Goal: Task Accomplishment & Management: Manage account settings

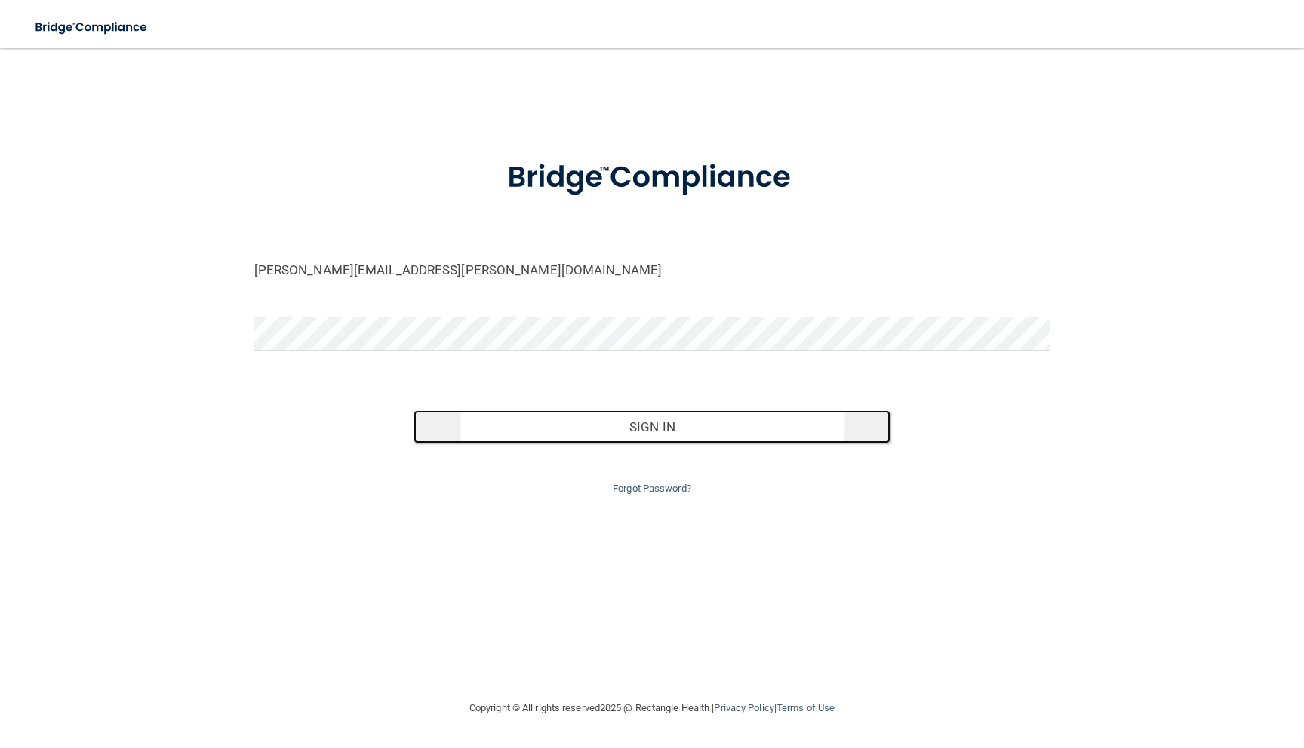
click at [646, 425] on button "Sign In" at bounding box center [652, 426] width 478 height 33
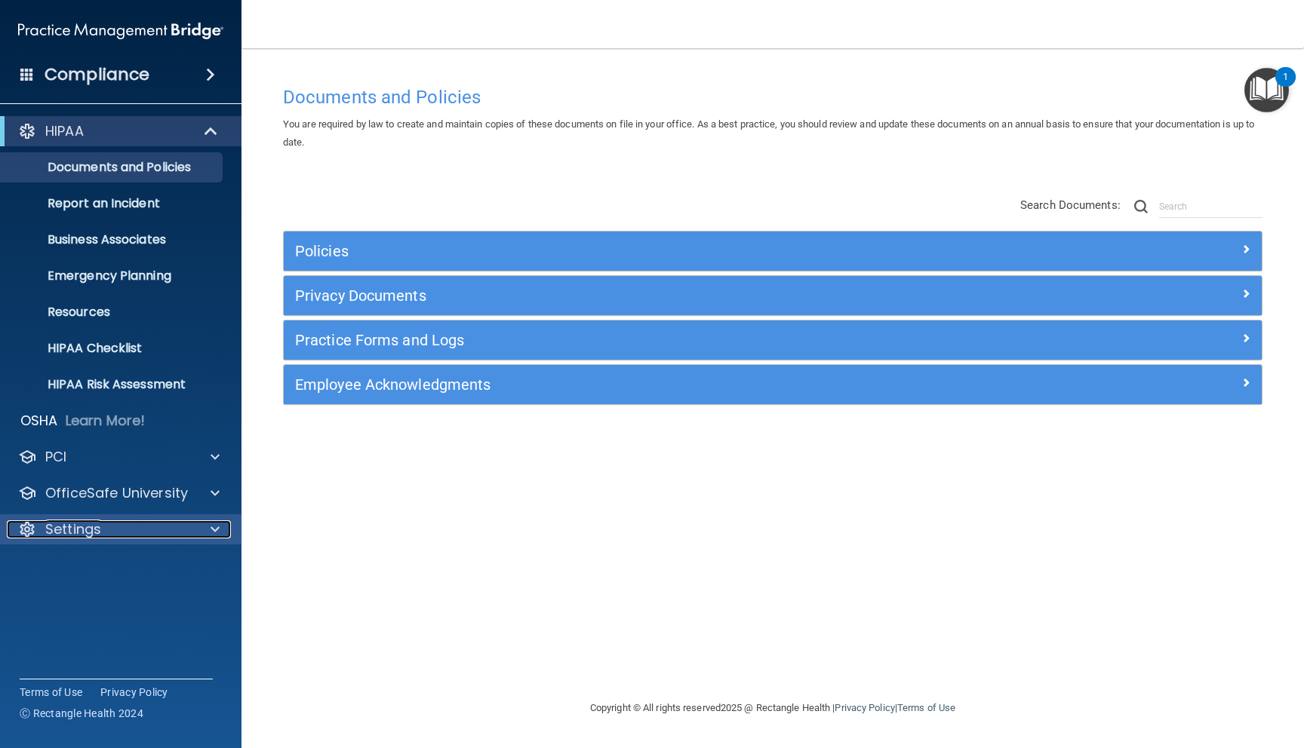
click at [74, 521] on p "Settings" at bounding box center [73, 530] width 56 height 18
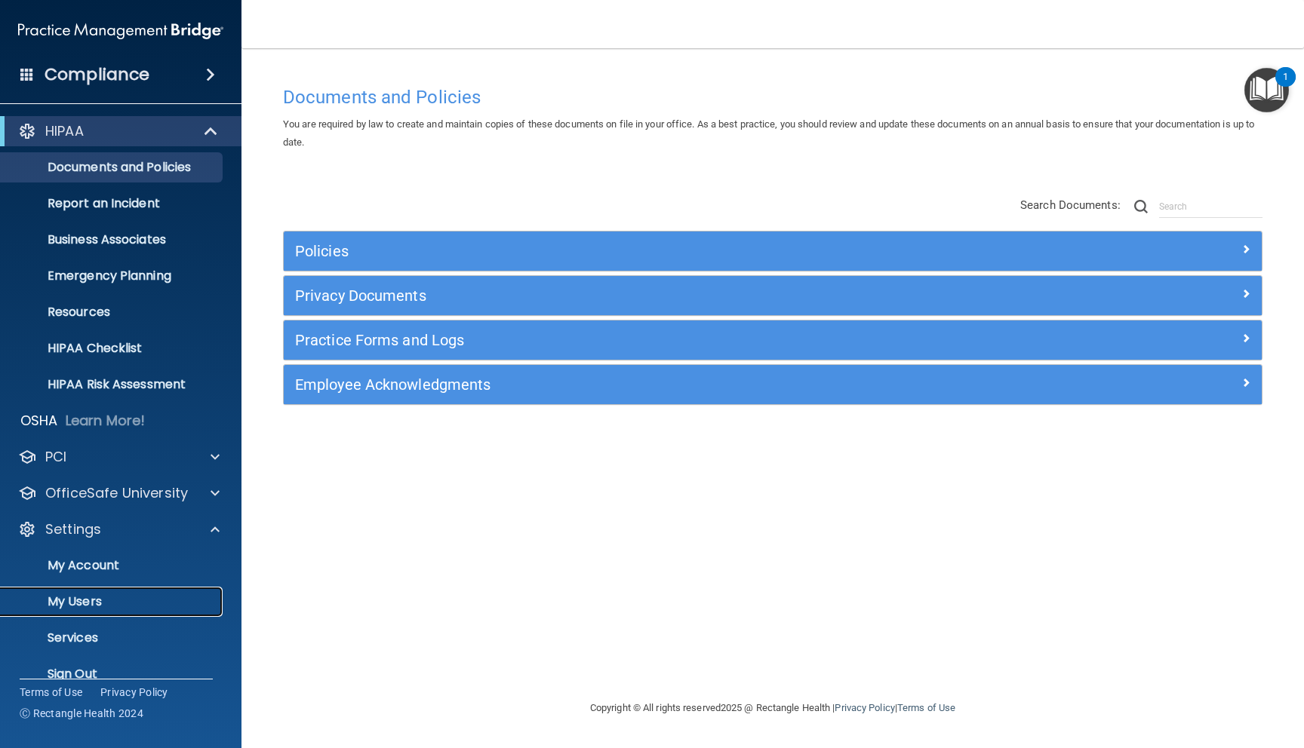
click at [71, 607] on p "My Users" at bounding box center [113, 601] width 206 height 15
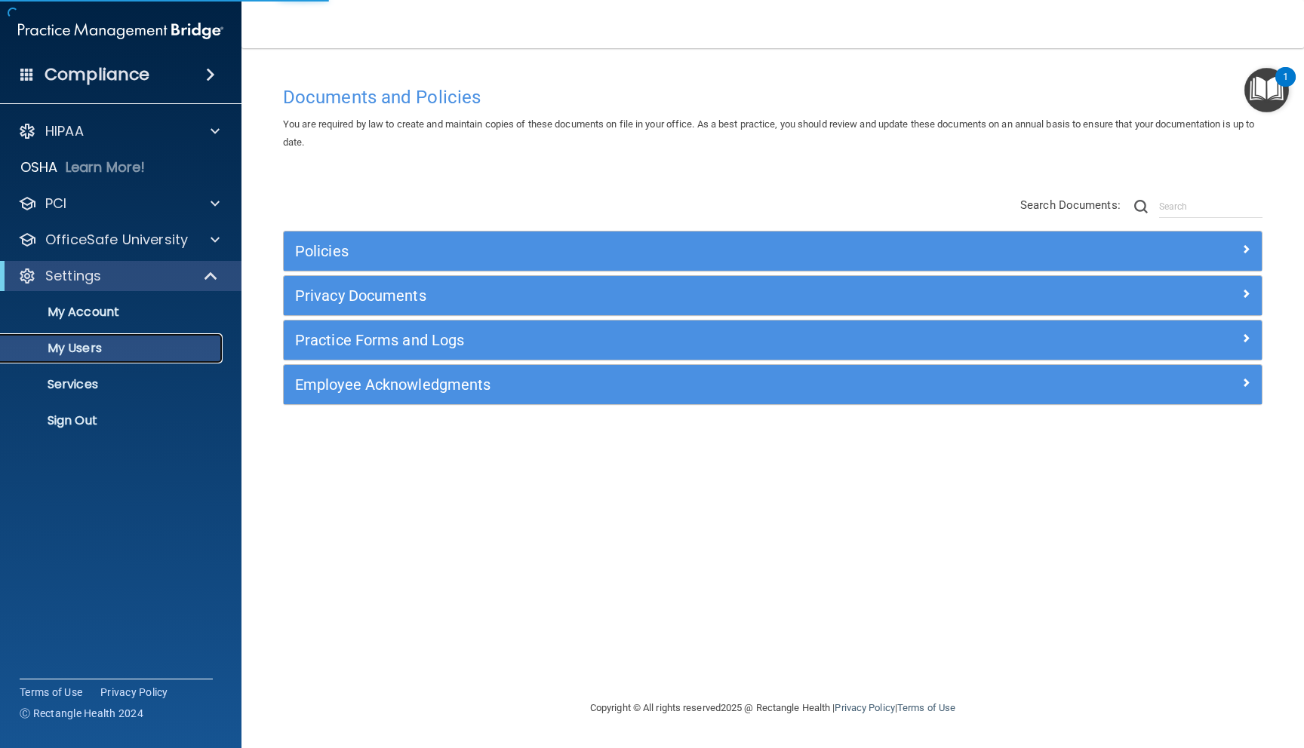
click at [89, 346] on p "My Users" at bounding box center [113, 348] width 206 height 15
select select "20"
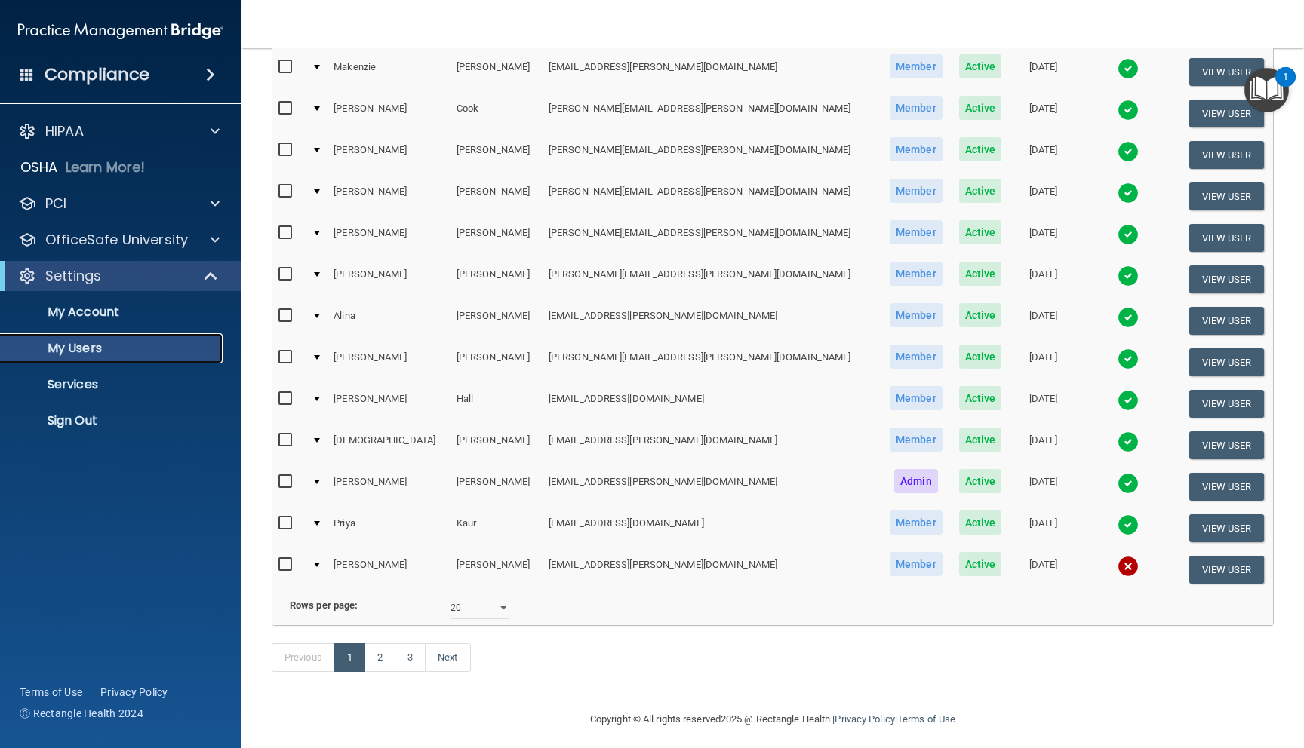
scroll to position [478, 0]
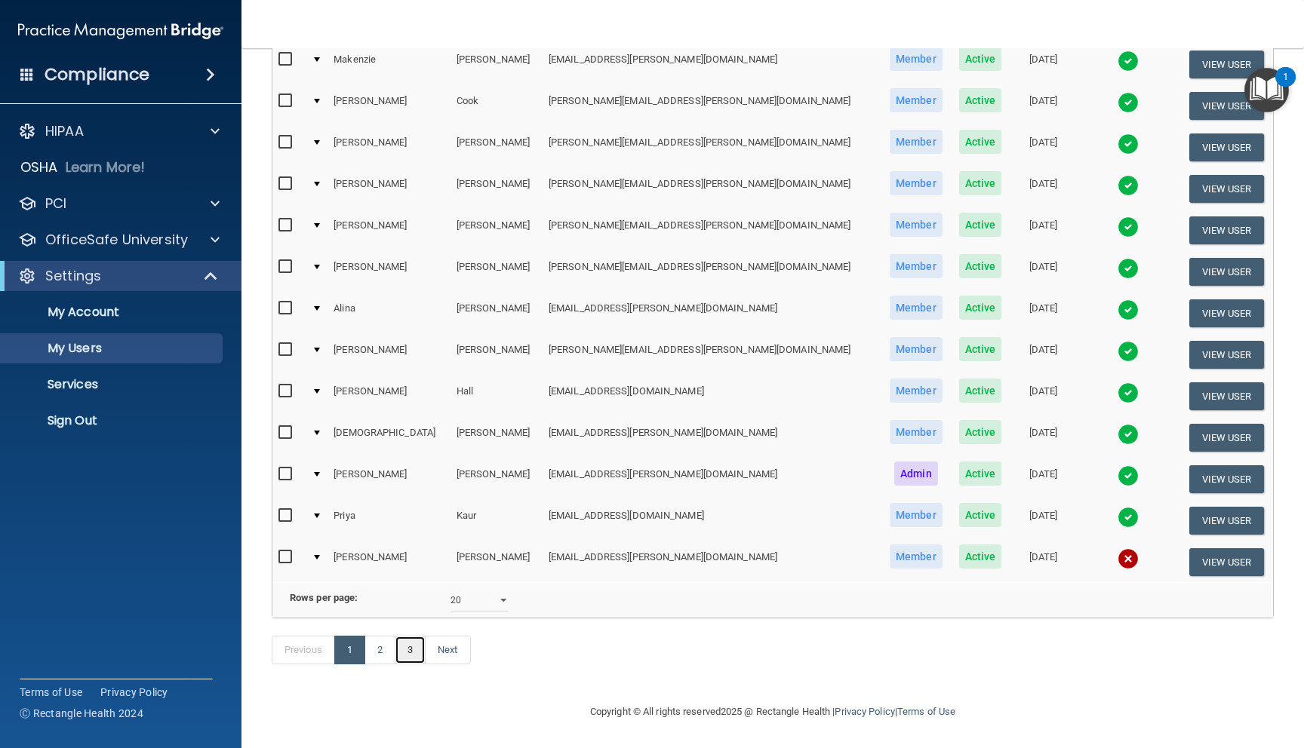
click at [416, 648] on link "3" at bounding box center [410, 650] width 31 height 29
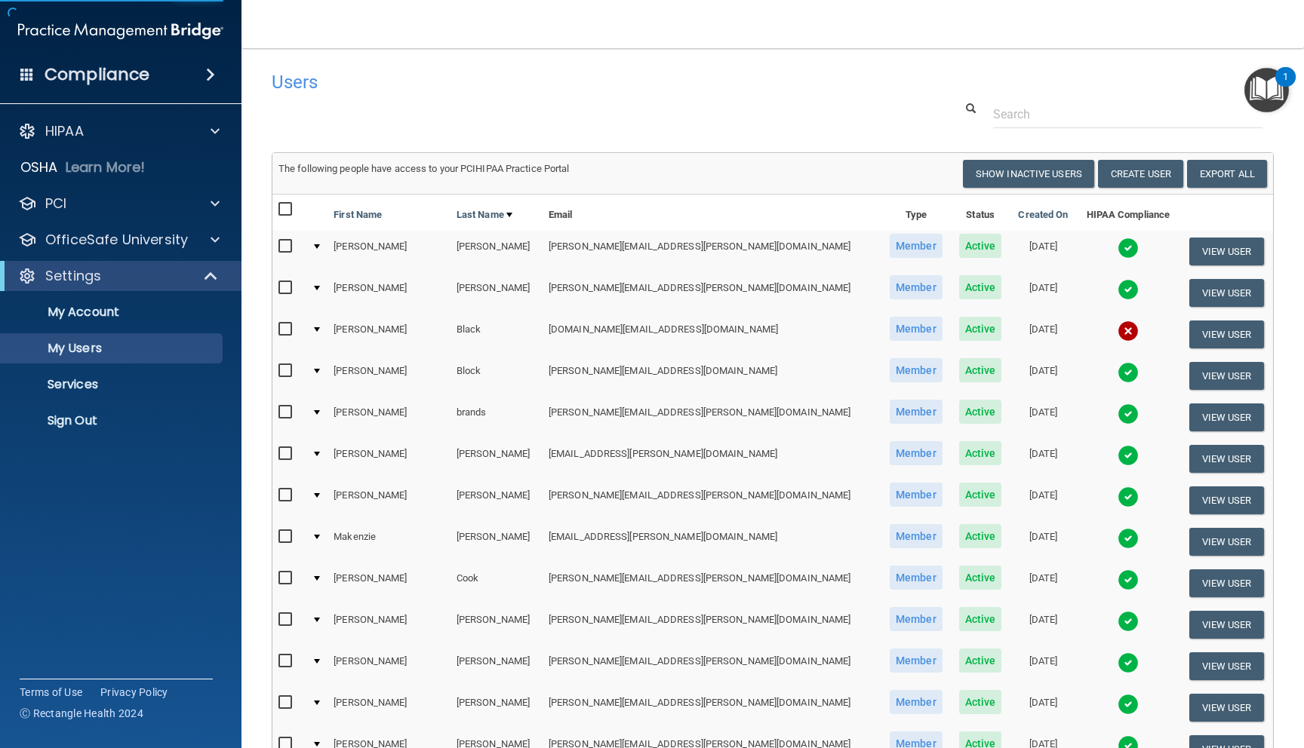
select select "20"
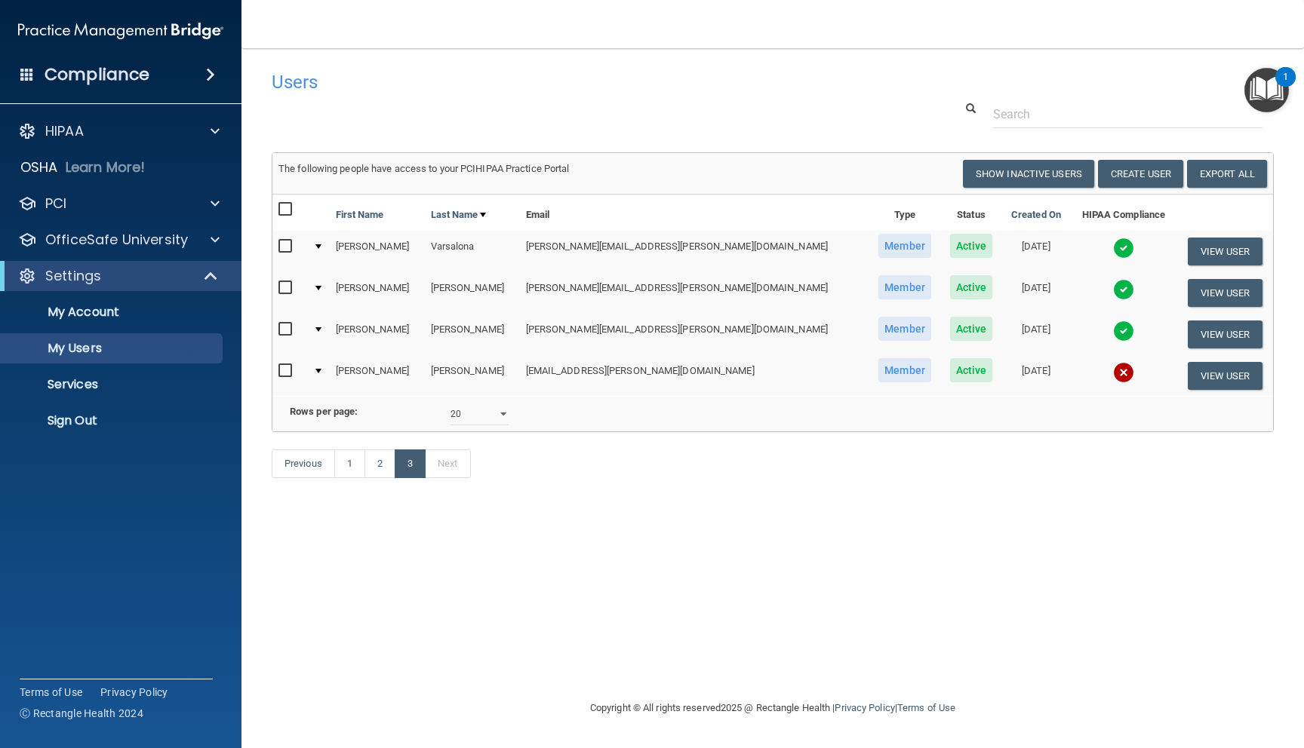
click at [283, 373] on input "checkbox" at bounding box center [286, 371] width 17 height 12
checkbox input "true"
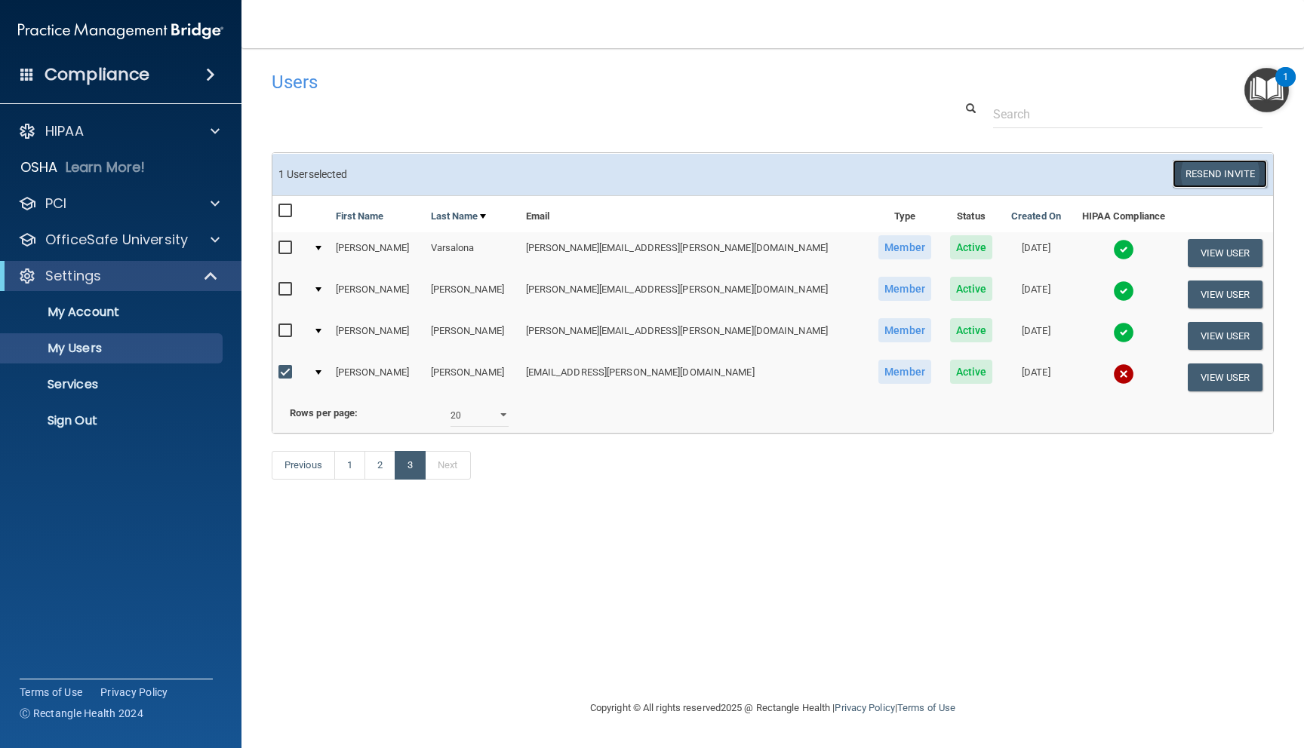
click at [1210, 181] on button "Resend Invite" at bounding box center [1219, 174] width 94 height 28
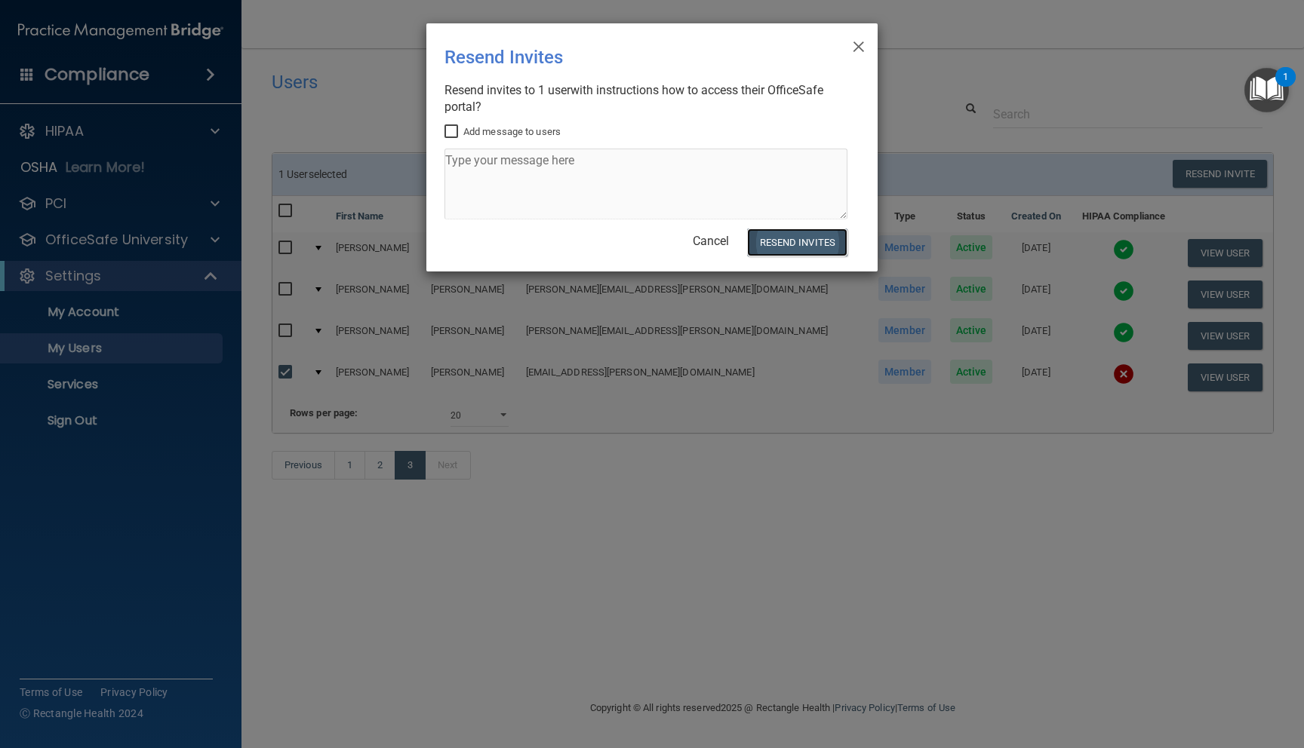
click at [778, 241] on button "Resend Invites" at bounding box center [797, 243] width 100 height 28
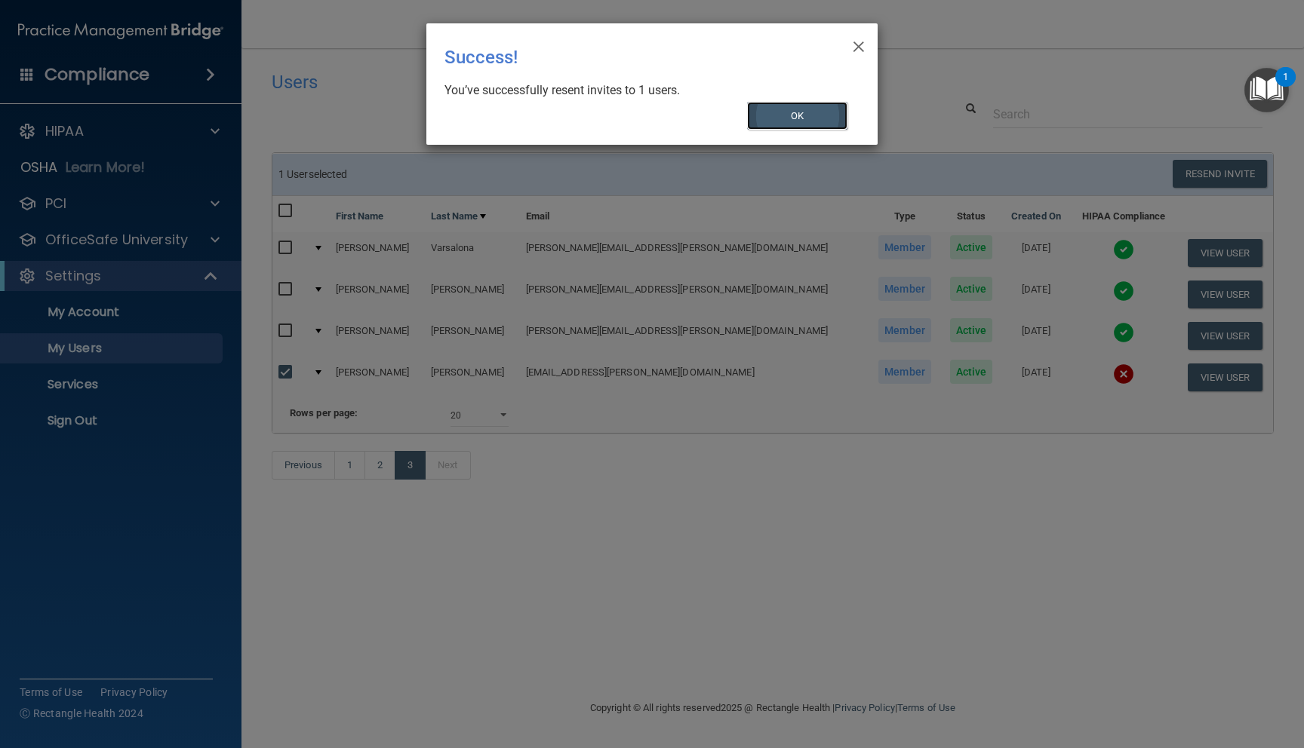
click at [787, 118] on button "OK" at bounding box center [797, 116] width 101 height 28
